Goal: Task Accomplishment & Management: Manage account settings

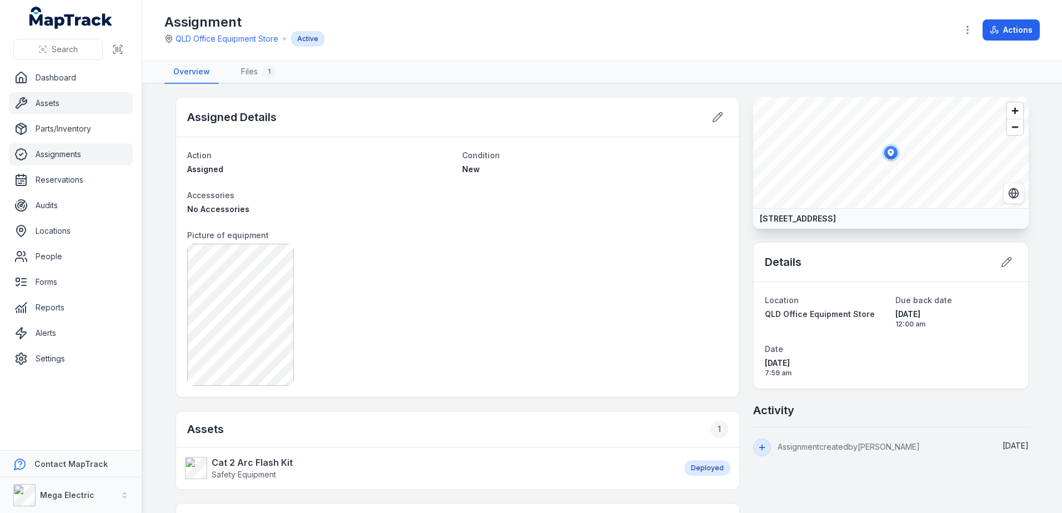
click at [77, 106] on link "Assets" at bounding box center [71, 103] width 124 height 22
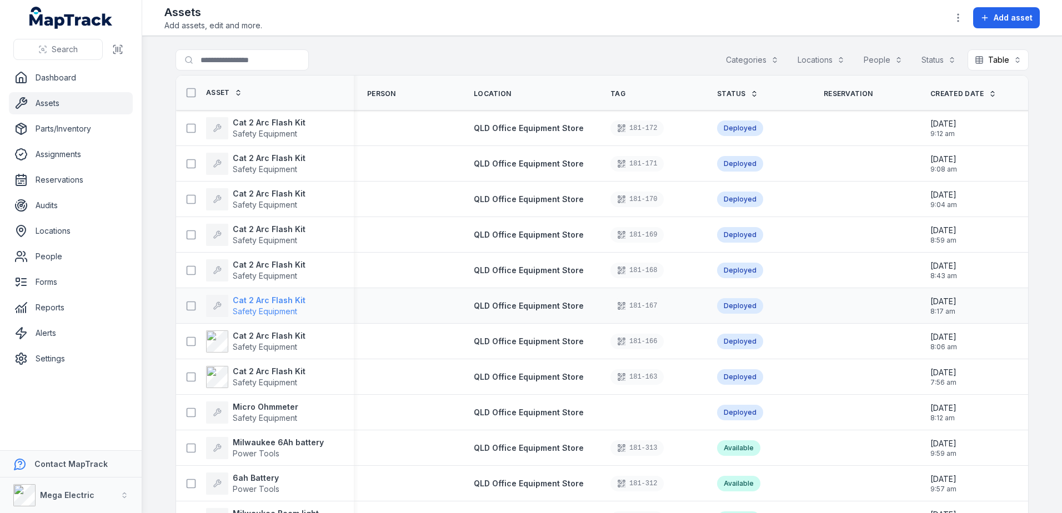
click at [264, 299] on strong "Cat 2 Arc Flash Kit" at bounding box center [269, 300] width 73 height 11
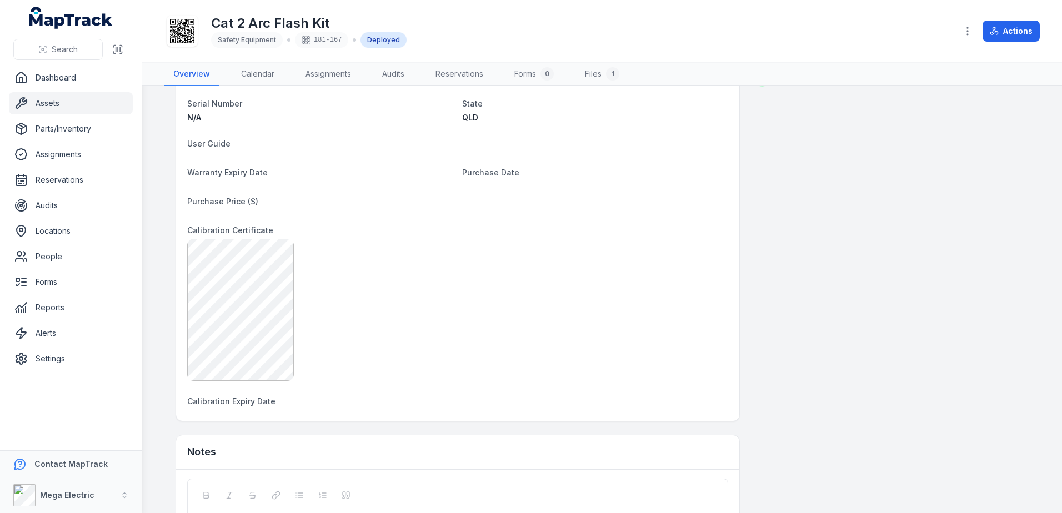
scroll to position [742, 0]
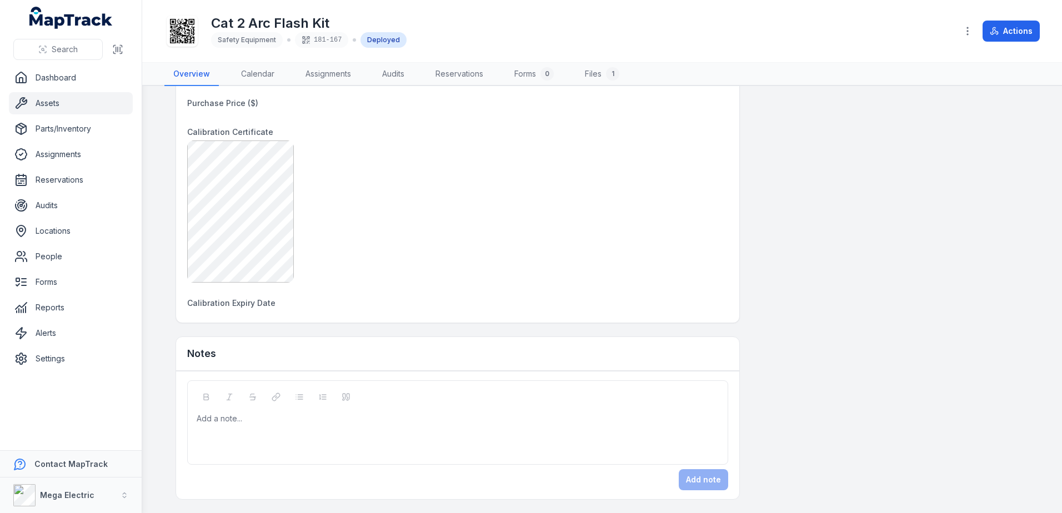
click at [273, 426] on div "Add a note..." at bounding box center [458, 435] width 522 height 44
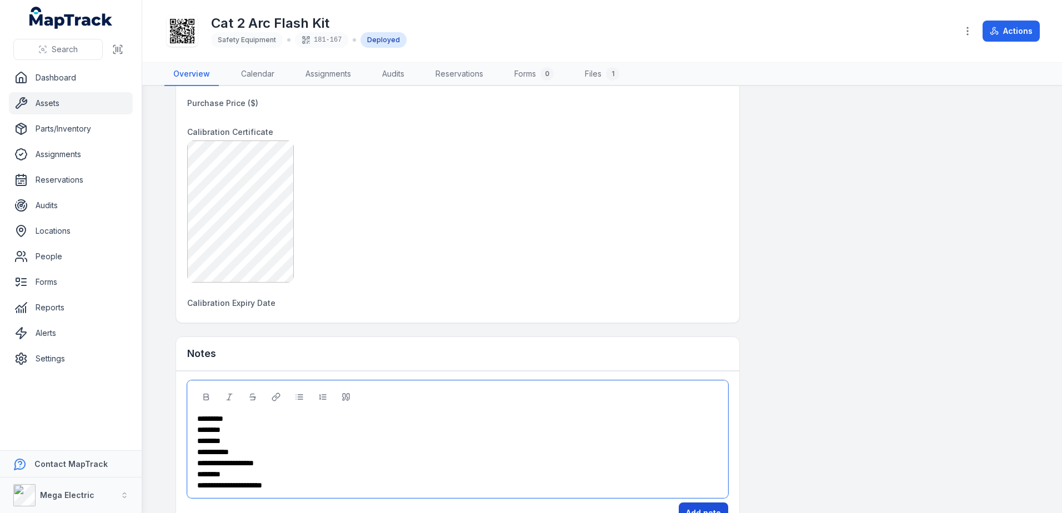
click at [698, 506] on button "Add note" at bounding box center [703, 513] width 49 height 21
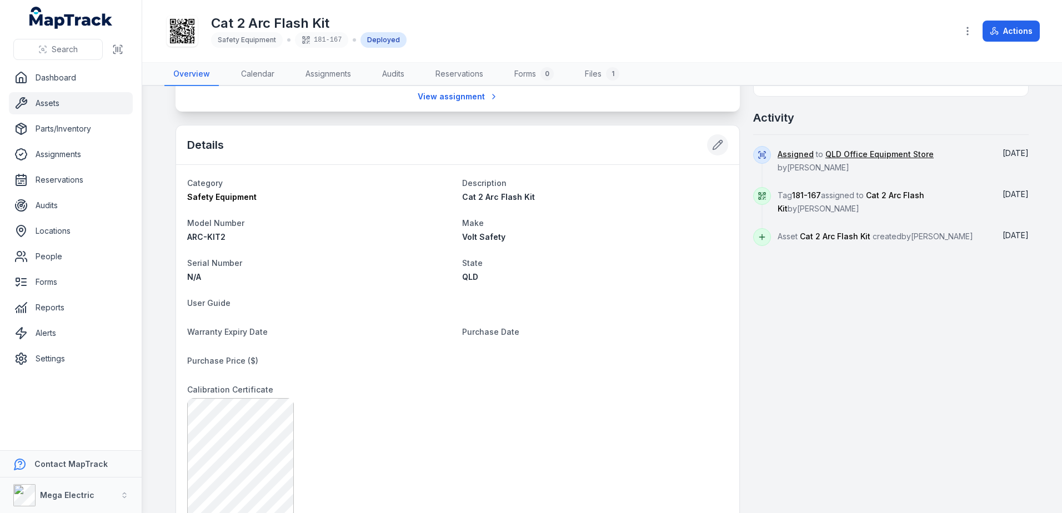
scroll to position [464, 0]
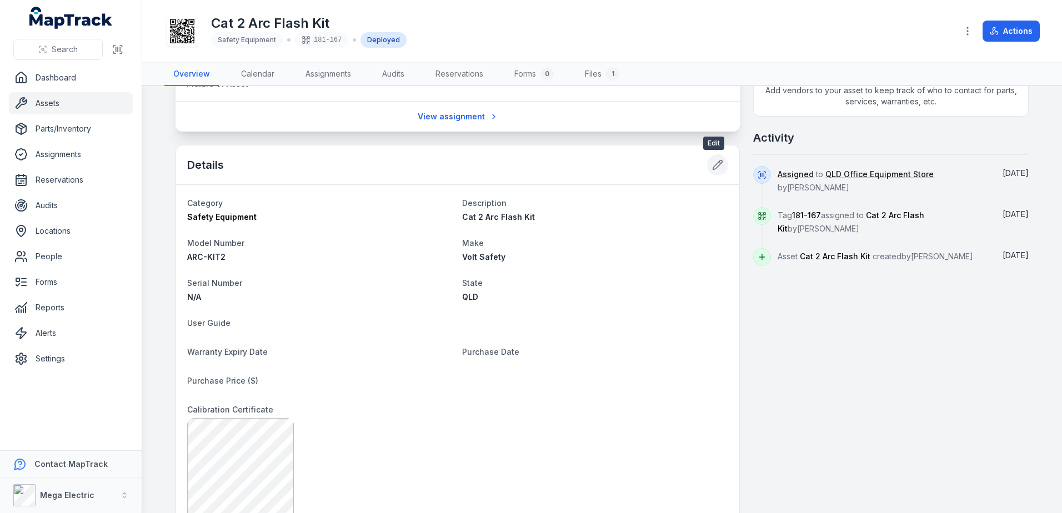
click at [715, 167] on icon at bounding box center [717, 165] width 9 height 9
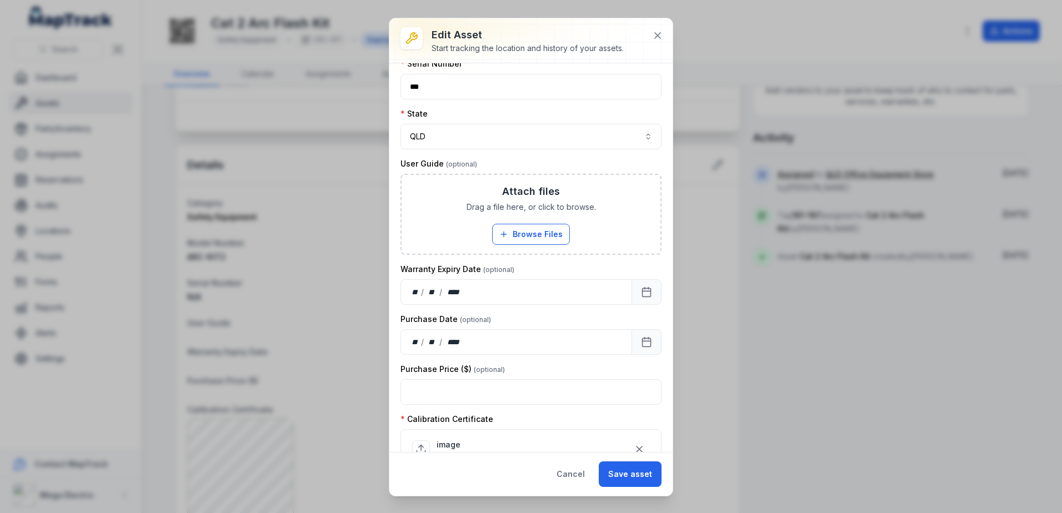
scroll to position [328, 0]
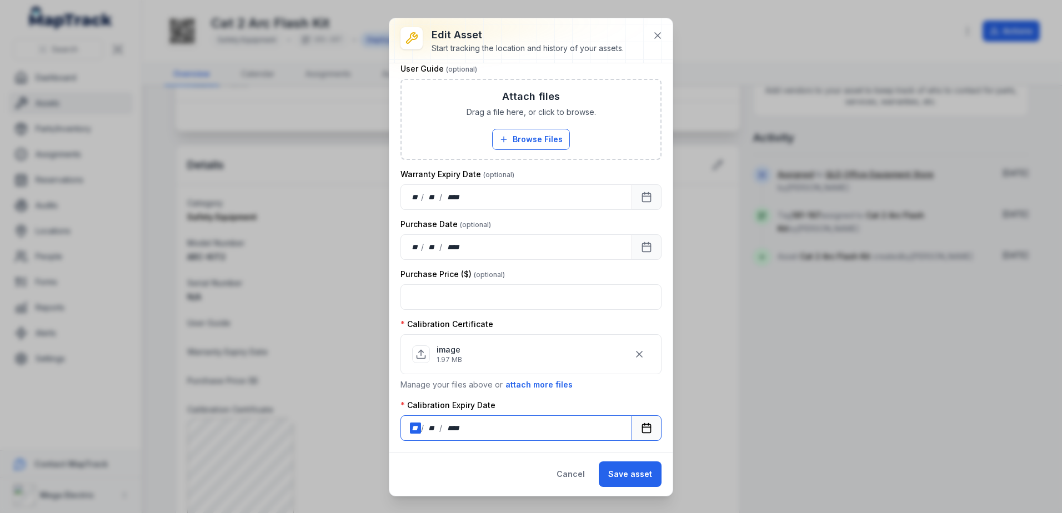
click at [413, 430] on div "**" at bounding box center [415, 428] width 11 height 11
click at [614, 473] on button "Save asset" at bounding box center [630, 475] width 63 height 26
